Goal: Connect with others: Connect with Intercom

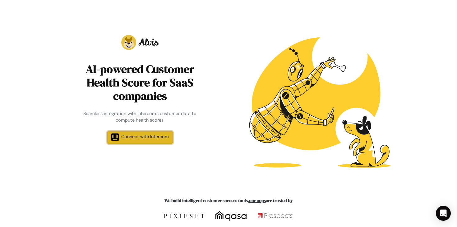
click at [144, 135] on span "Connect with Intercom" at bounding box center [145, 137] width 48 height 6
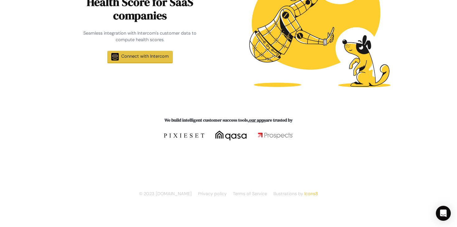
scroll to position [40, 0]
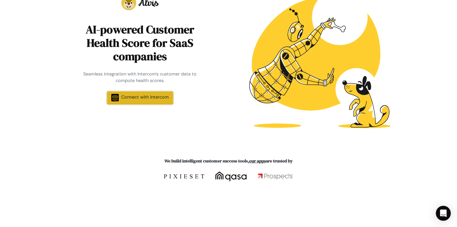
click at [139, 98] on span "Connect with Intercom" at bounding box center [145, 97] width 48 height 6
